Goal: Information Seeking & Learning: Understand process/instructions

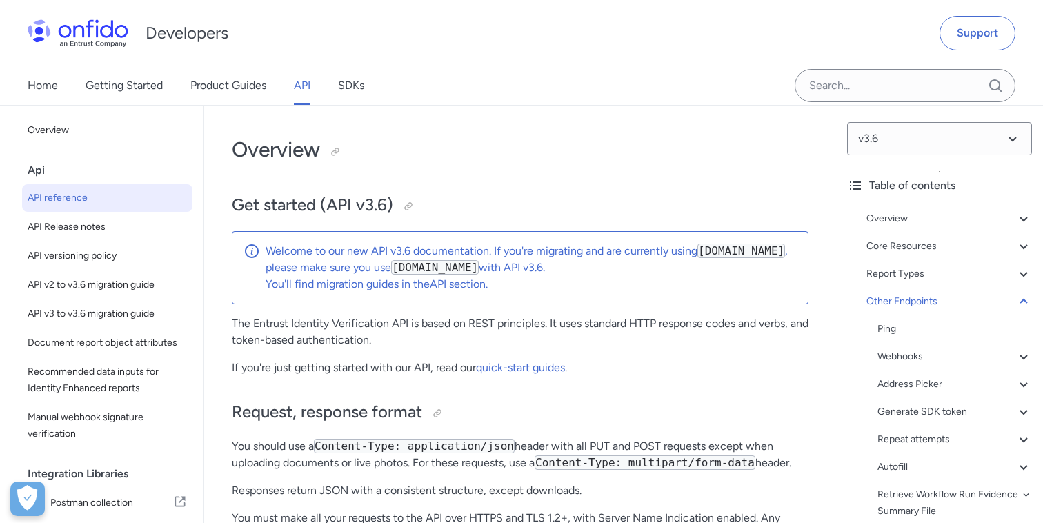
select select "http"
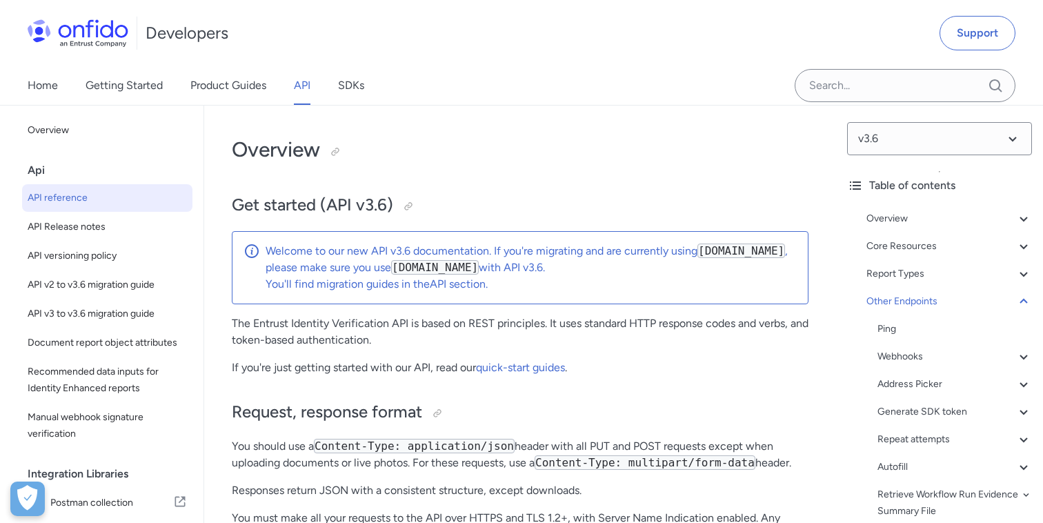
select select "http"
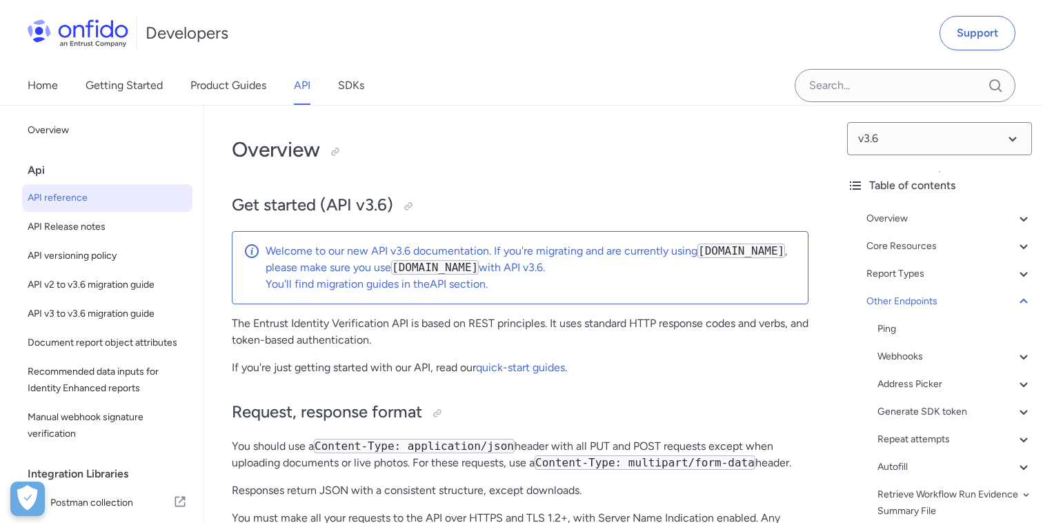
select select "http"
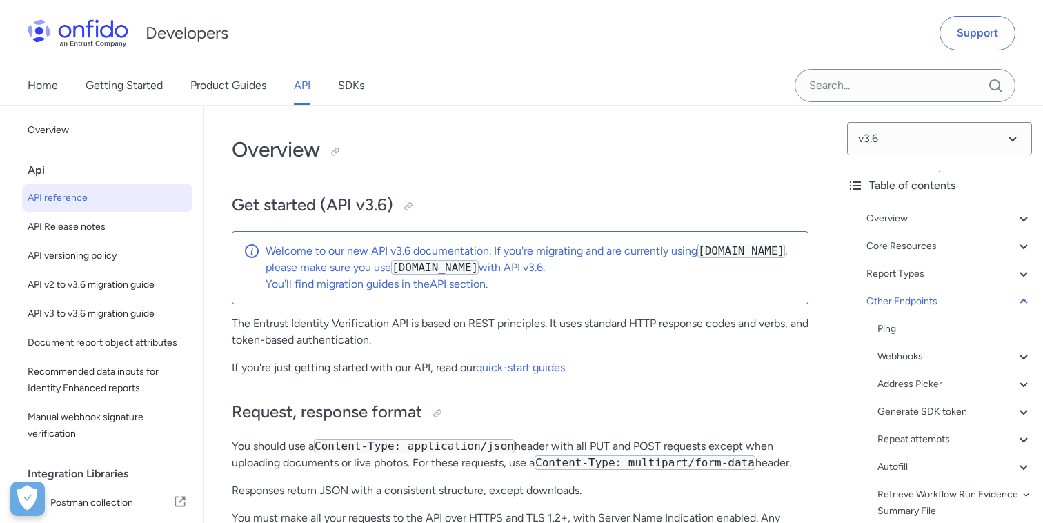
select select "http"
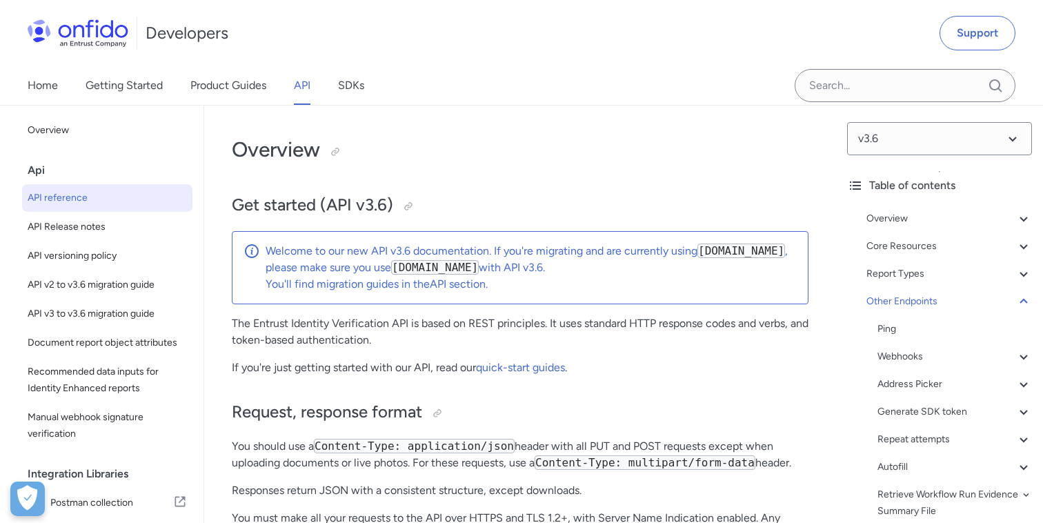
select select "http"
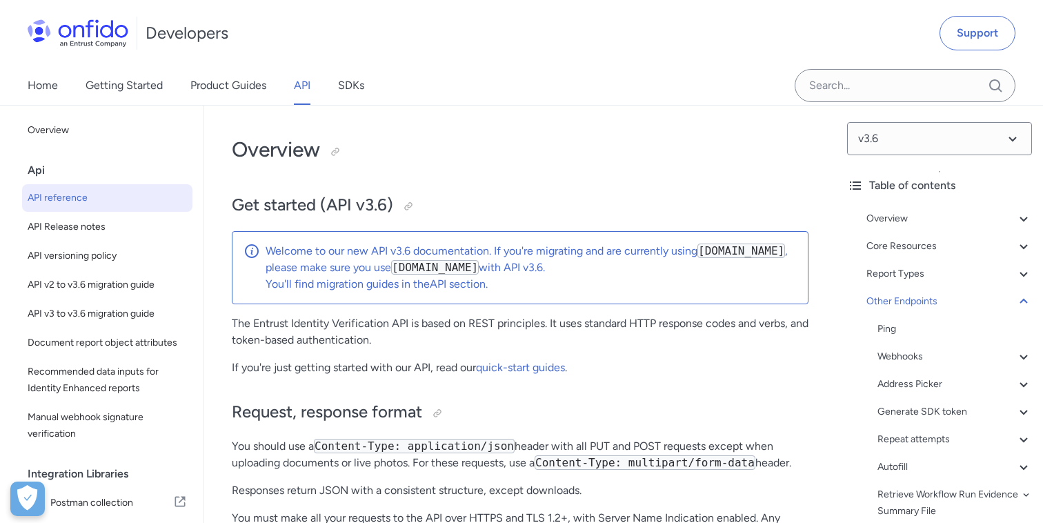
select select "http"
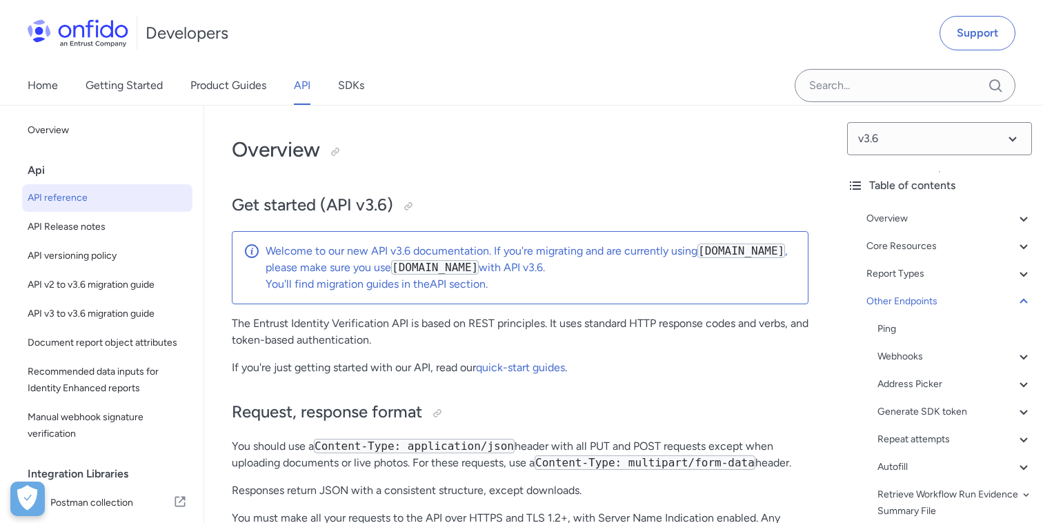
select select "http"
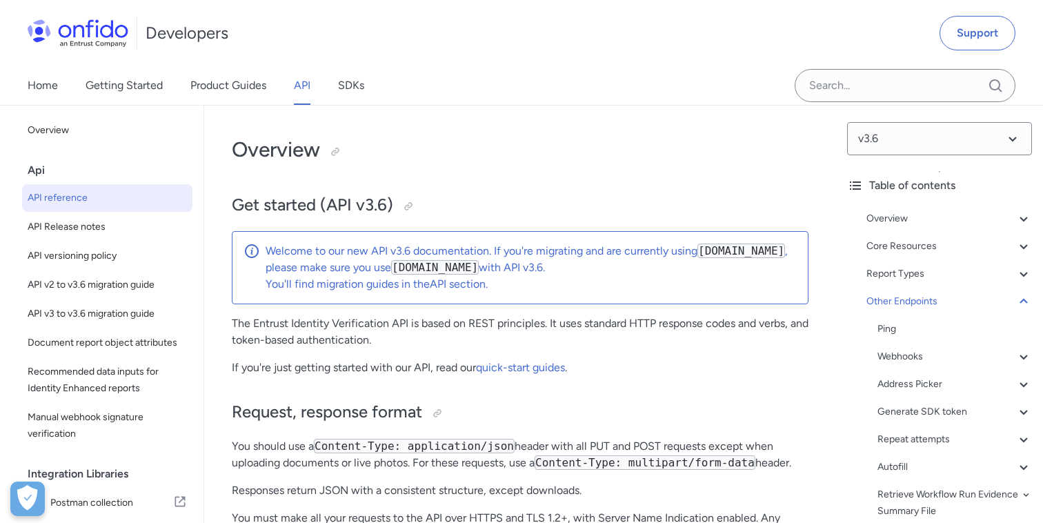
select select "http"
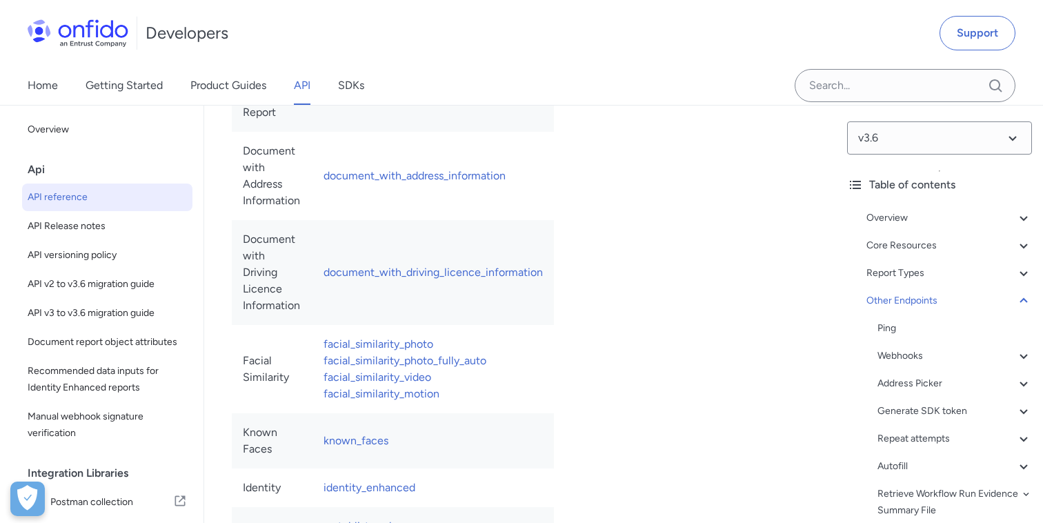
scroll to position [179, 0]
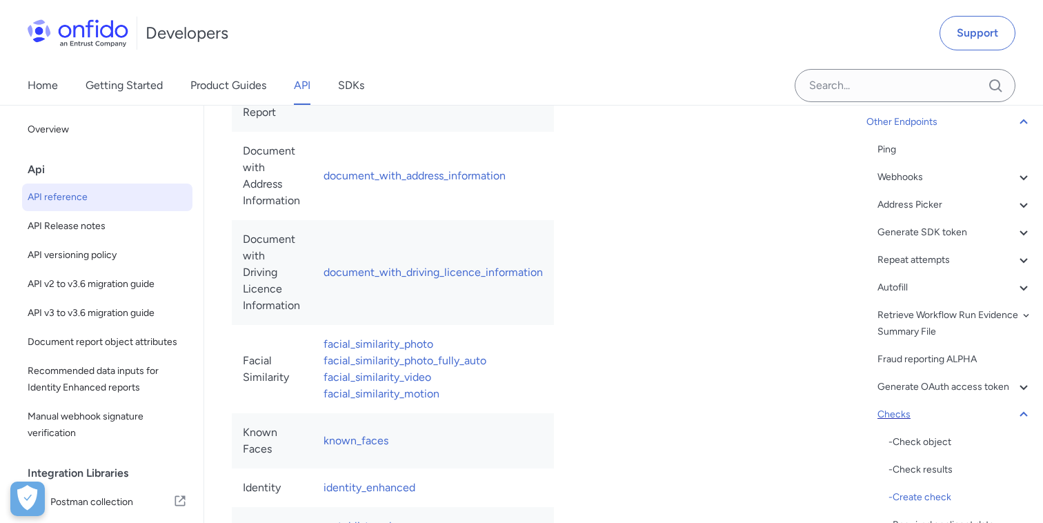
click at [1025, 414] on icon at bounding box center [1023, 414] width 8 height 5
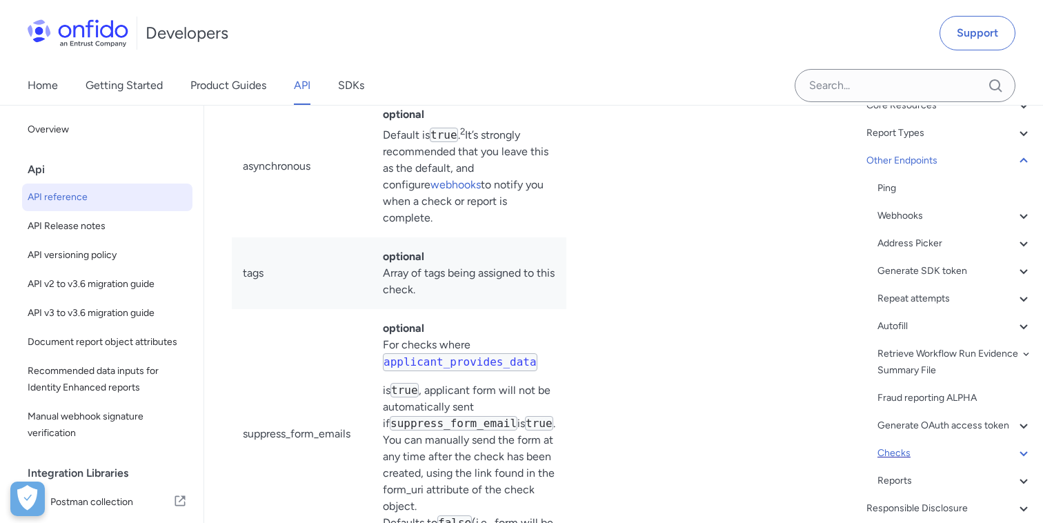
scroll to position [125, 0]
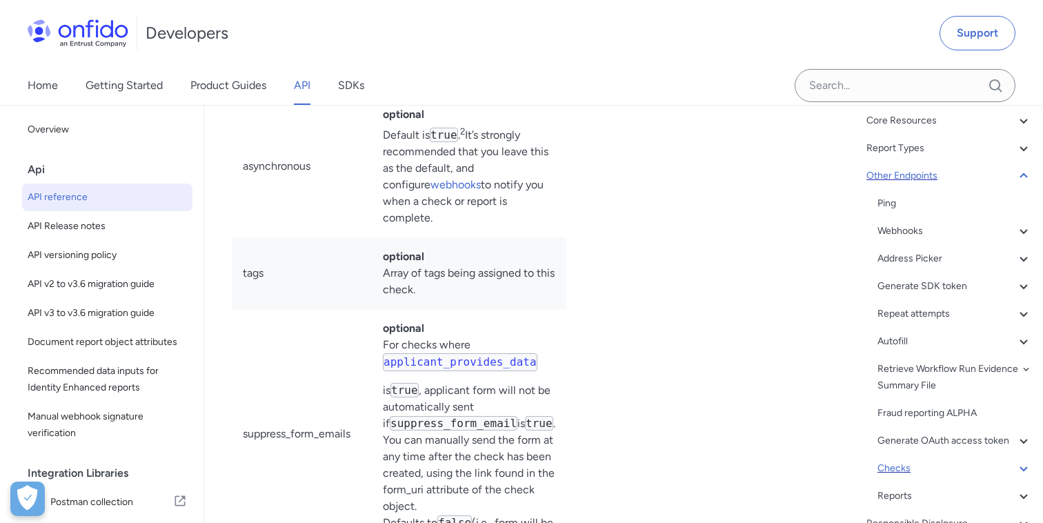
click at [1025, 179] on icon at bounding box center [1023, 176] width 17 height 17
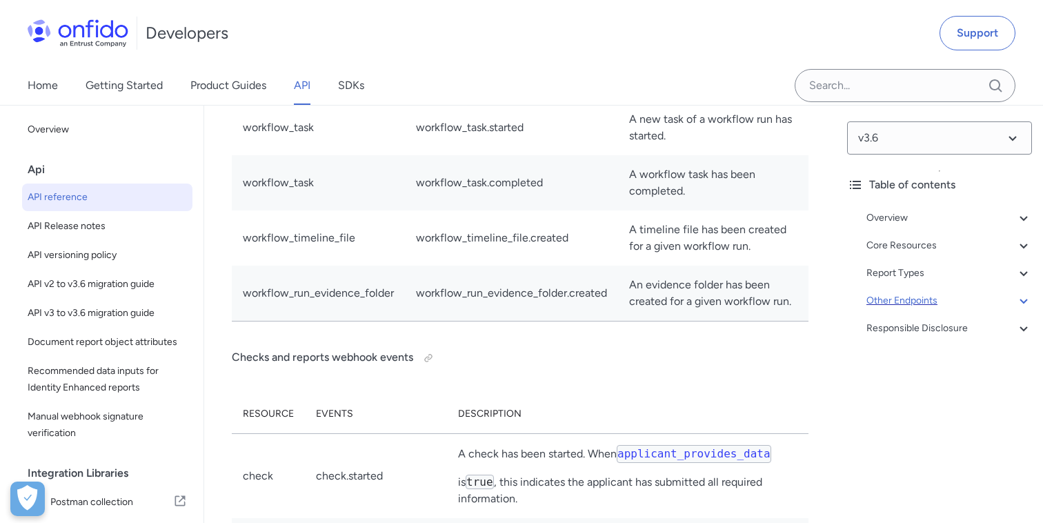
click at [883, 304] on div "Other Endpoints" at bounding box center [948, 300] width 165 height 17
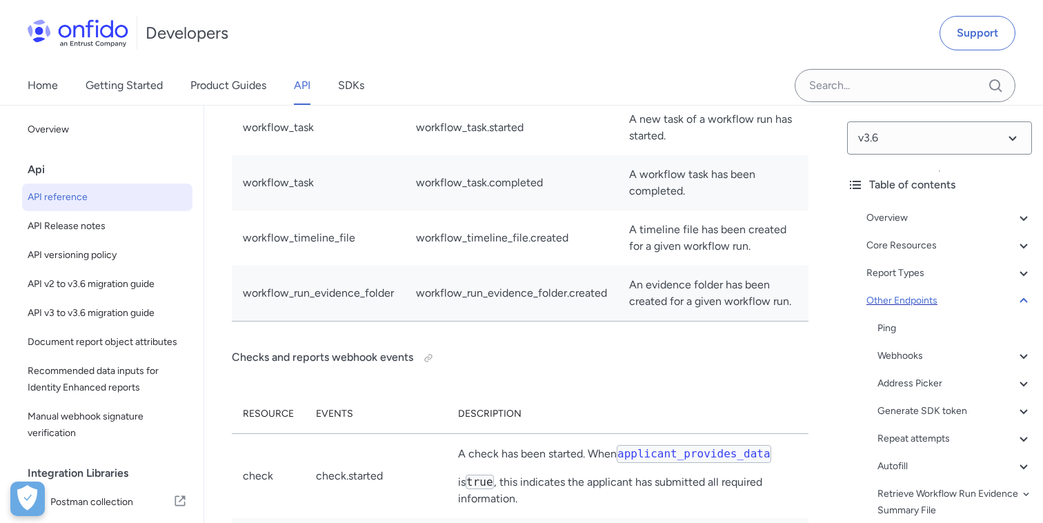
click at [883, 304] on div "Other Endpoints" at bounding box center [948, 300] width 165 height 17
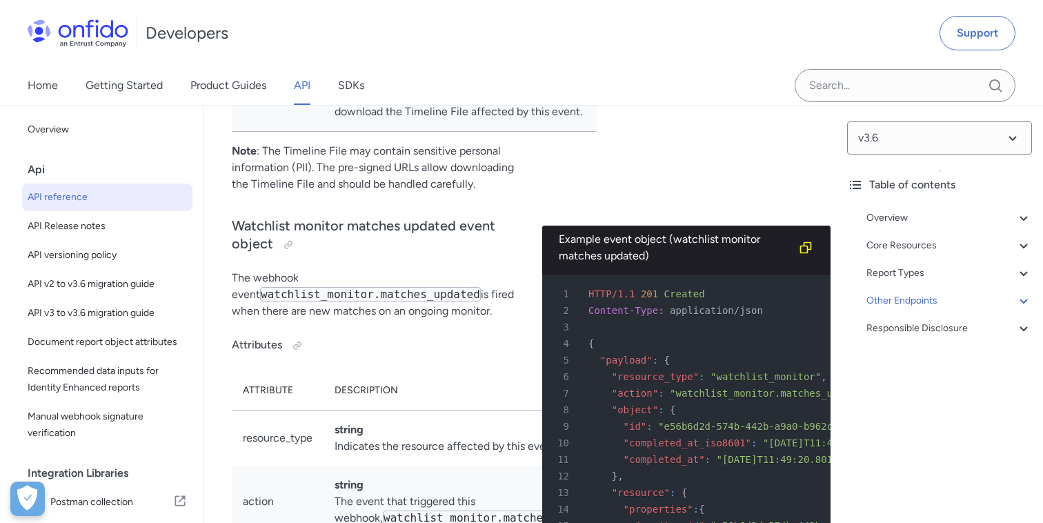
scroll to position [126120, 0]
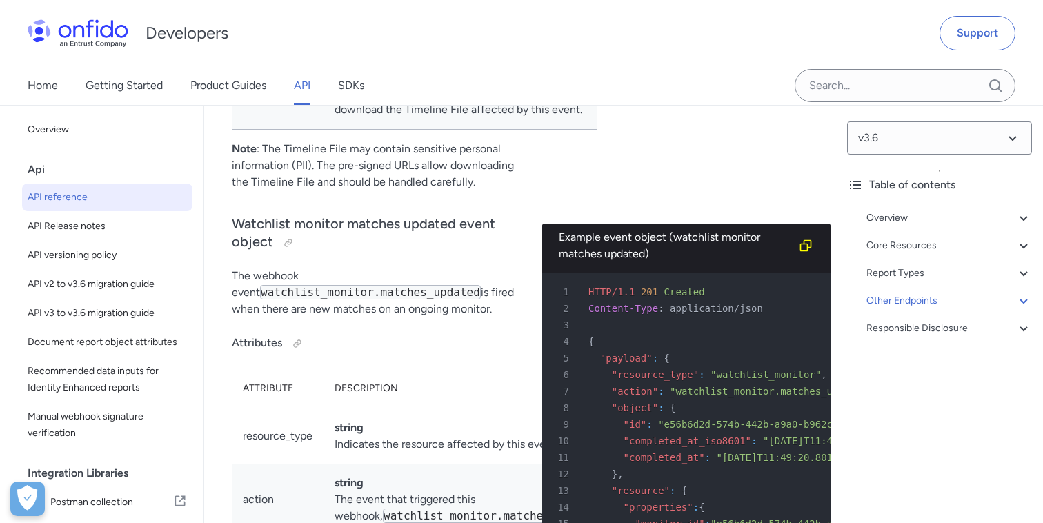
drag, startPoint x: 441, startPoint y: 172, endPoint x: 494, endPoint y: 171, distance: 53.1
copy td "workflow_run.completed"
